Goal: Task Accomplishment & Management: Use online tool/utility

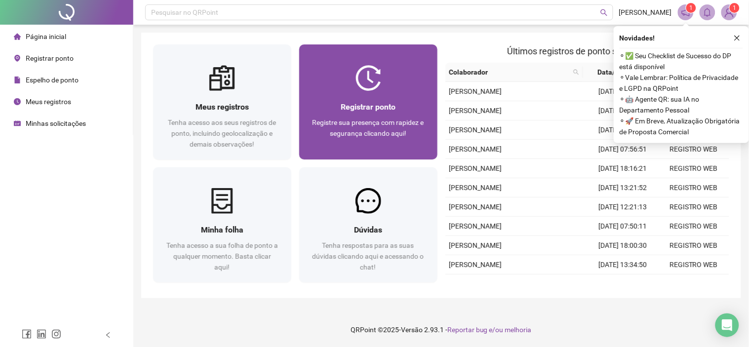
click at [418, 114] on div "Registrar ponto Registre sua presença com rapidez e segurança clicando aqui!" at bounding box center [368, 125] width 115 height 49
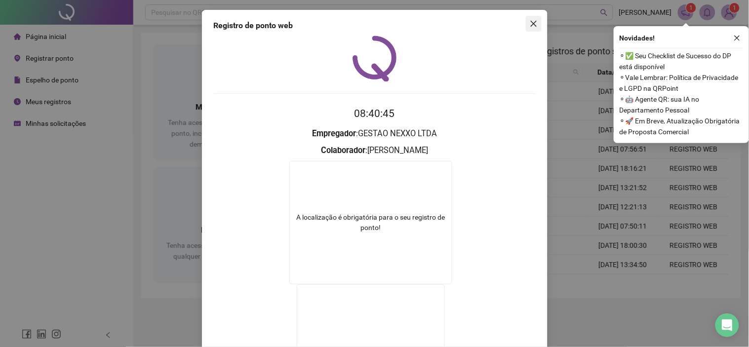
click at [531, 25] on icon "close" at bounding box center [533, 24] width 6 height 6
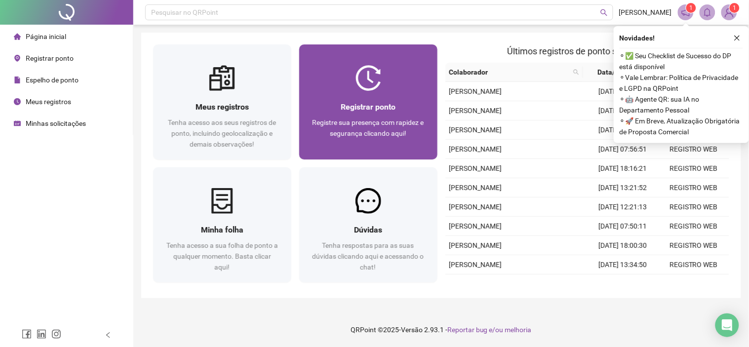
click at [347, 84] on div at bounding box center [368, 78] width 138 height 26
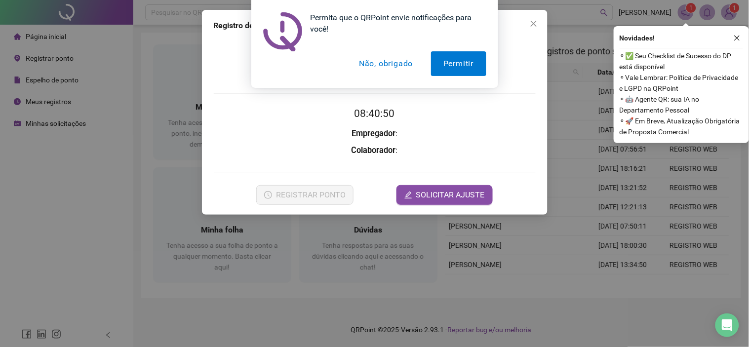
click at [382, 69] on button "Não, obrigado" at bounding box center [386, 63] width 78 height 25
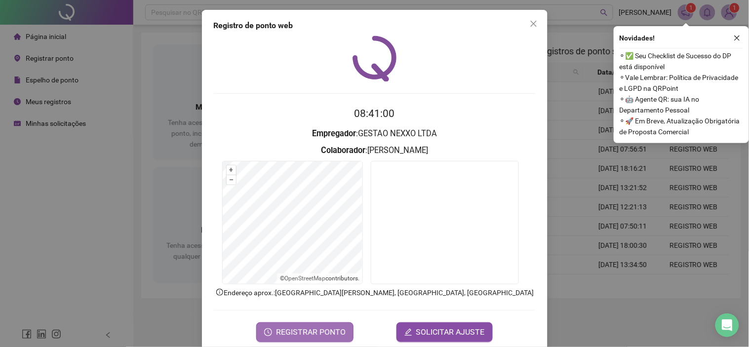
click at [305, 323] on button "REGISTRAR PONTO" at bounding box center [304, 332] width 97 height 20
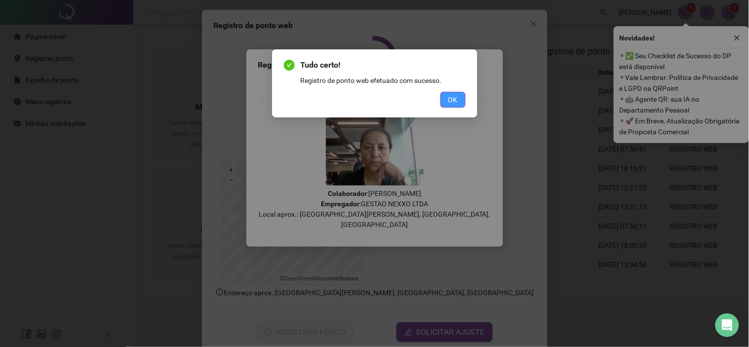
click at [453, 101] on span "OK" at bounding box center [452, 99] width 9 height 11
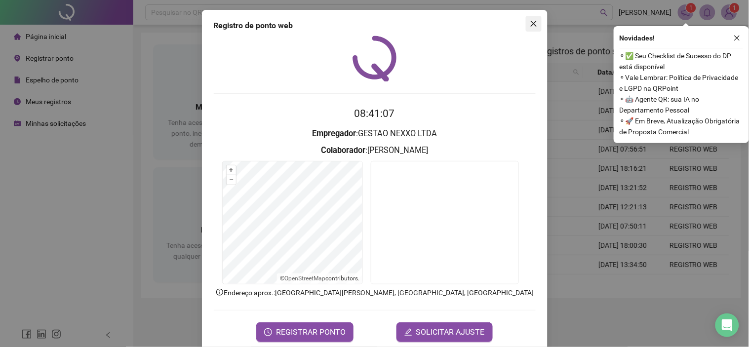
click at [530, 23] on icon "close" at bounding box center [534, 24] width 8 height 8
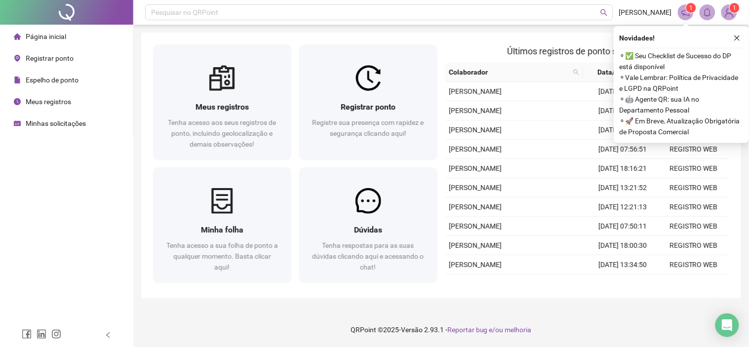
click at [62, 33] on span "Página inicial" at bounding box center [46, 37] width 40 height 8
click at [50, 122] on span "Minhas solicitações" at bounding box center [56, 123] width 60 height 8
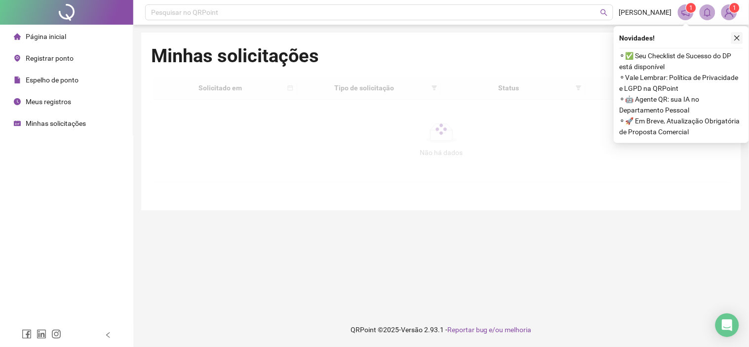
click at [737, 40] on icon "close" at bounding box center [737, 38] width 7 height 7
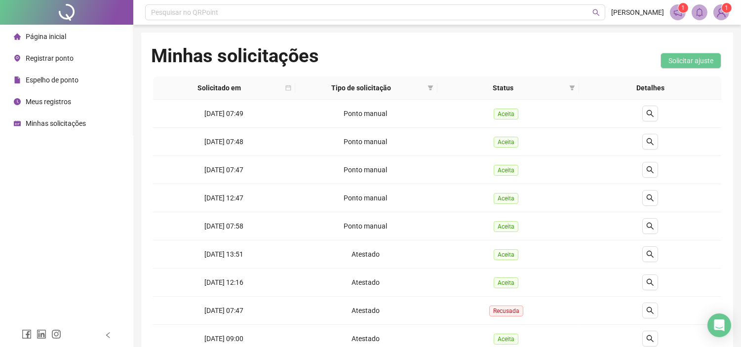
click at [50, 36] on span "Página inicial" at bounding box center [46, 37] width 40 height 8
